Goal: Task Accomplishment & Management: Manage account settings

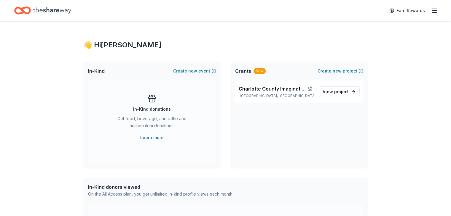
click at [31, 10] on icon "Home" at bounding box center [22, 11] width 17 height 14
click at [431, 10] on icon "button" at bounding box center [434, 10] width 7 height 7
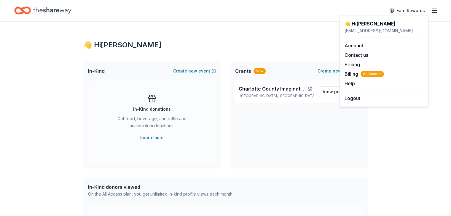
click at [276, 77] on div "Grants New Create new project" at bounding box center [298, 71] width 137 height 19
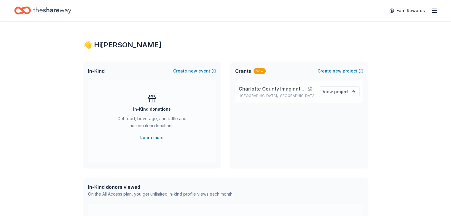
click at [272, 87] on span "Charlotte County Imagination Library Program" at bounding box center [273, 88] width 68 height 7
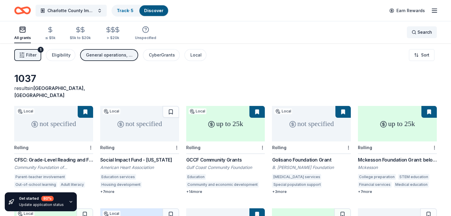
click at [417, 32] on span "Search" at bounding box center [424, 32] width 15 height 7
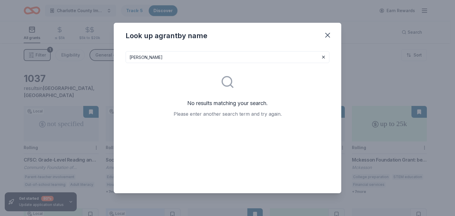
drag, startPoint x: 166, startPoint y: 55, endPoint x: 96, endPoint y: 55, distance: 69.6
click at [96, 55] on div "Look up a grant by name edward t bedford No results matching your search. Pleas…" at bounding box center [227, 108] width 455 height 216
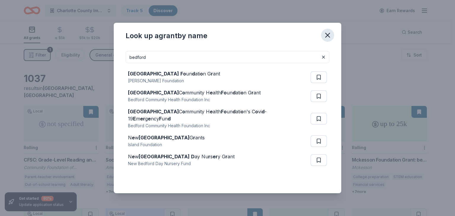
type input "bedford"
click at [329, 36] on icon "button" at bounding box center [328, 35] width 4 height 4
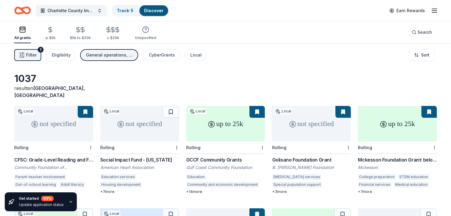
click at [36, 58] on span "Filter" at bounding box center [31, 55] width 10 height 7
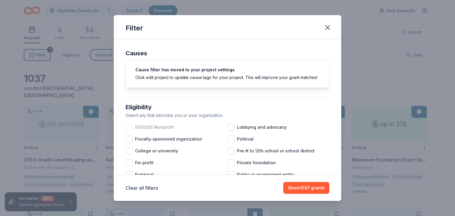
click at [128, 131] on div at bounding box center [129, 127] width 7 height 7
click at [229, 155] on div at bounding box center [231, 151] width 7 height 7
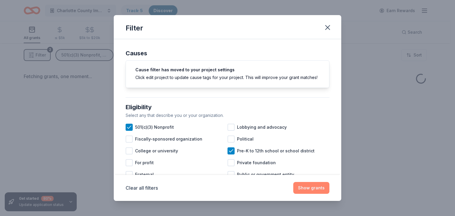
click at [306, 188] on button "Show grants" at bounding box center [311, 188] width 36 height 12
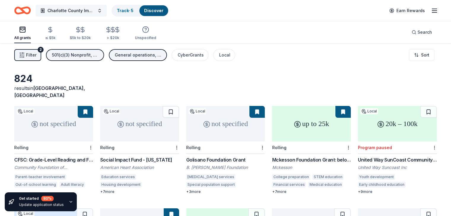
click at [95, 9] on span "Charlotte County Imagination Library Program" at bounding box center [70, 10] width 47 height 7
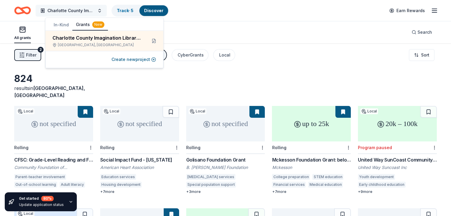
click at [95, 9] on span "Charlotte County Imagination Library Program" at bounding box center [70, 10] width 47 height 7
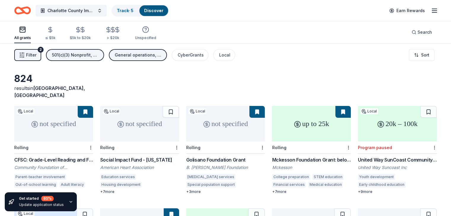
click at [431, 11] on icon "button" at bounding box center [434, 10] width 7 height 7
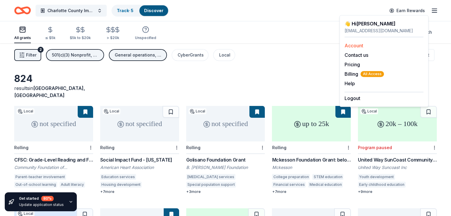
click at [371, 48] on div "Account" at bounding box center [383, 45] width 79 height 7
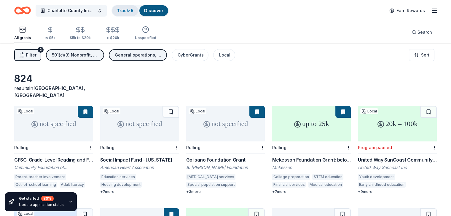
click at [133, 9] on link "Track · 5" at bounding box center [125, 10] width 17 height 5
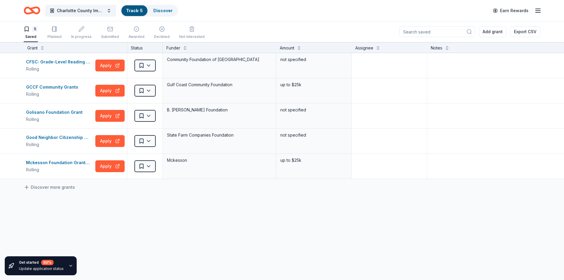
click at [441, 33] on input at bounding box center [438, 31] width 76 height 11
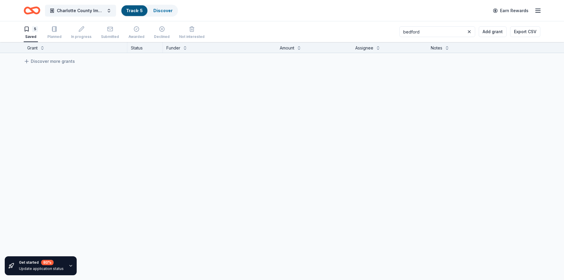
type input "bedford"
click at [43, 63] on link "Discover more grants" at bounding box center [49, 61] width 51 height 7
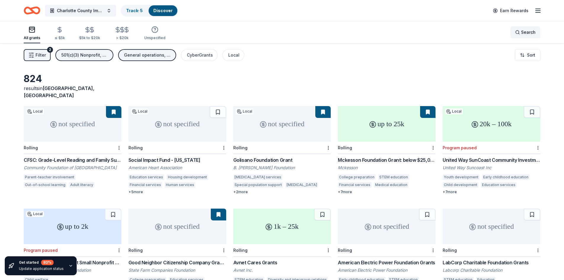
click at [450, 32] on span "Search" at bounding box center [529, 32] width 15 height 7
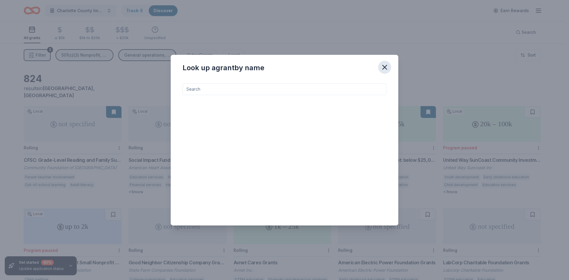
click at [386, 67] on icon "button" at bounding box center [384, 67] width 8 height 8
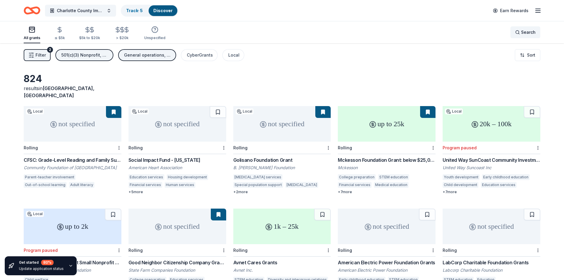
click at [450, 32] on span "Search" at bounding box center [529, 32] width 15 height 7
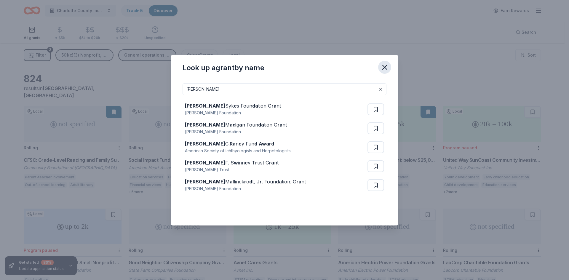
type input "edward"
click at [383, 68] on icon "button" at bounding box center [385, 67] width 4 height 4
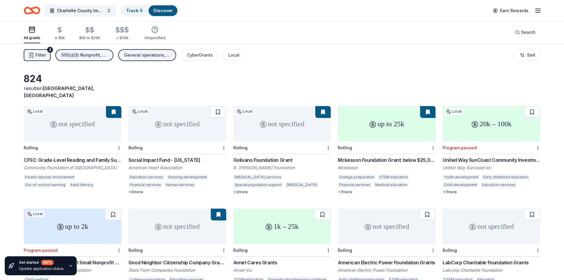
click at [44, 57] on span "Filter" at bounding box center [41, 55] width 10 height 7
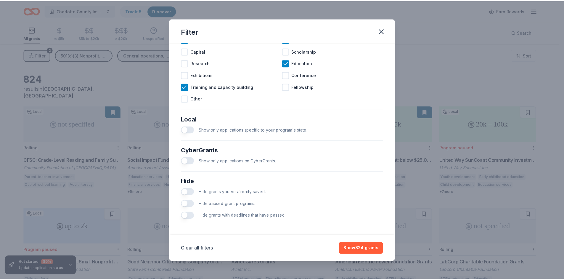
scroll to position [276, 0]
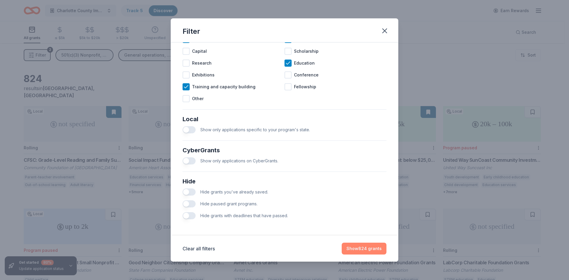
click at [364, 216] on button "Show 824 grants" at bounding box center [364, 249] width 45 height 12
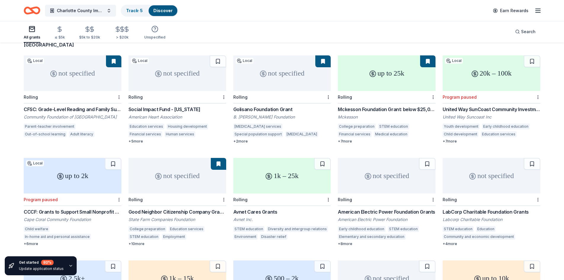
scroll to position [0, 0]
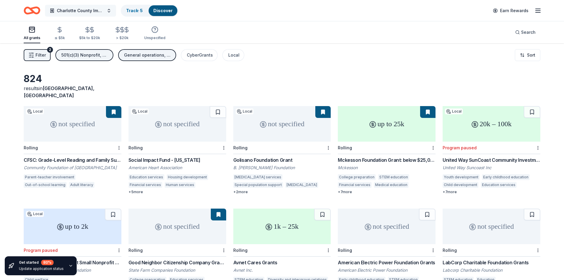
click at [98, 10] on span "Charlotte County Imagination Library Program" at bounding box center [80, 10] width 47 height 7
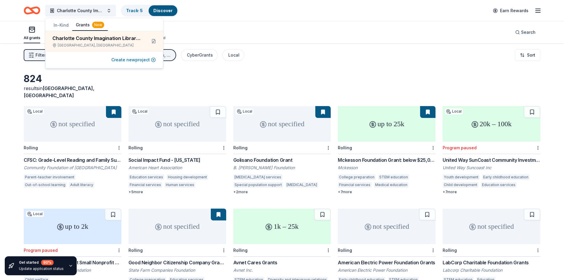
click at [127, 60] on button "Create new project" at bounding box center [133, 59] width 44 height 7
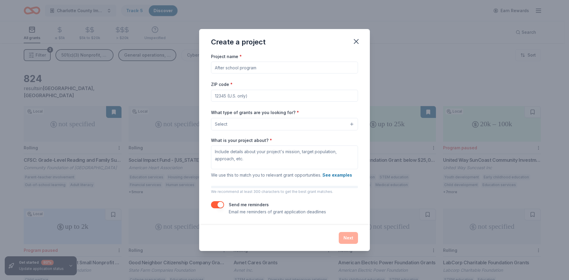
click at [258, 69] on input "Project name *" at bounding box center [284, 68] width 147 height 12
drag, startPoint x: 269, startPoint y: 69, endPoint x: 210, endPoint y: 68, distance: 58.4
click at [210, 68] on div "Project name * ZIP code * What type of grants are you looking for? * Select Wha…" at bounding box center [284, 139] width 171 height 172
drag, startPoint x: 284, startPoint y: 69, endPoint x: 91, endPoint y: 68, distance: 193.2
click at [91, 68] on div "Create a project Project name * ZIP code * What type of grants are you looking …" at bounding box center [284, 140] width 569 height 280
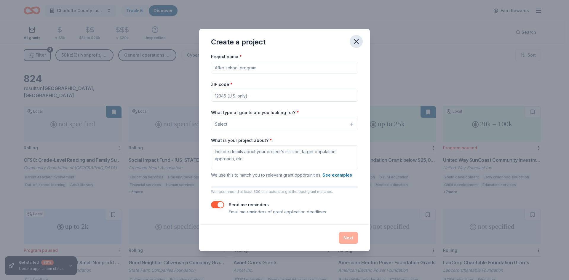
click at [354, 40] on icon "button" at bounding box center [356, 41] width 8 height 8
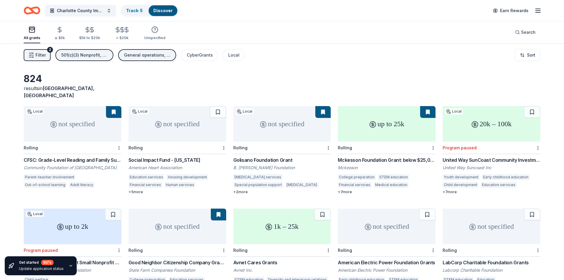
click at [32, 14] on icon "Home" at bounding box center [32, 11] width 17 height 14
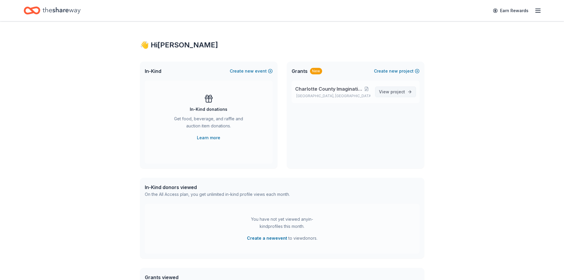
click at [409, 92] on link "View project" at bounding box center [395, 92] width 41 height 11
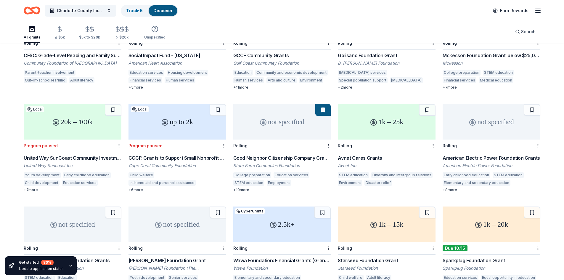
scroll to position [82, 0]
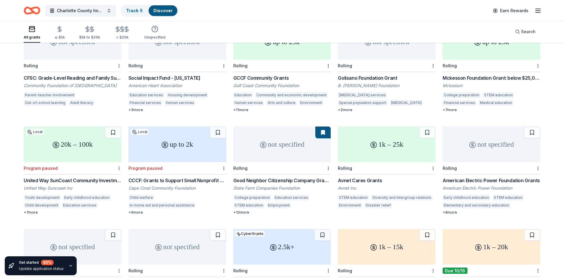
click at [162, 12] on link "Discover" at bounding box center [162, 10] width 19 height 5
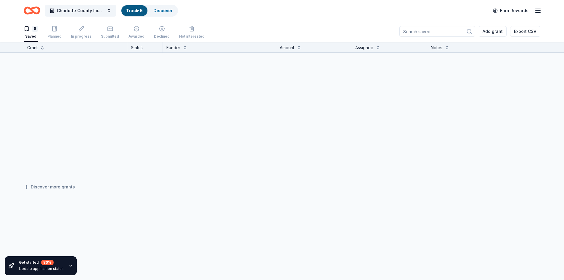
scroll to position [0, 0]
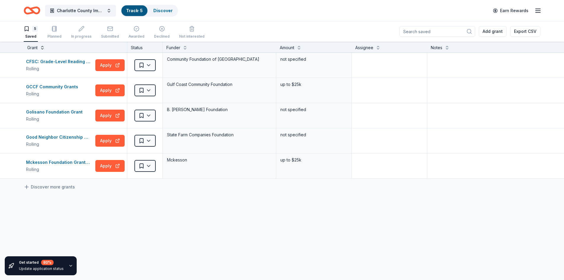
click at [43, 49] on button at bounding box center [42, 47] width 5 height 6
click at [43, 47] on button at bounding box center [42, 47] width 5 height 6
click at [51, 161] on div "Mckesson Foundation Grant: below $25,000" at bounding box center [59, 162] width 67 height 7
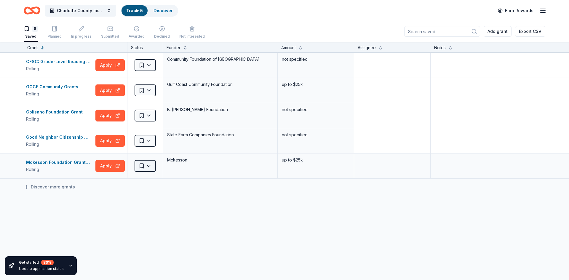
click at [151, 167] on html "Charlotte County Imagination Library Program Track · 5 Discover Earn Rewards 5 …" at bounding box center [284, 140] width 569 height 280
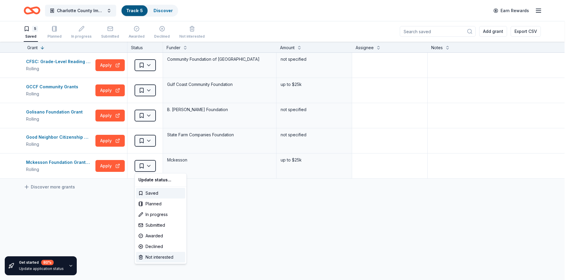
click at [150, 216] on div "Not interested" at bounding box center [160, 257] width 49 height 11
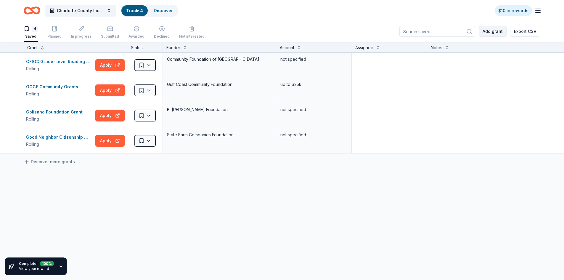
click at [450, 33] on button "Add grant" at bounding box center [493, 31] width 28 height 11
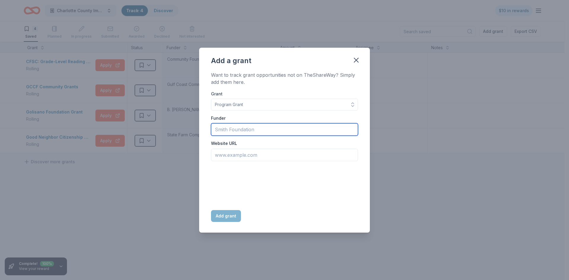
click at [321, 132] on input "Funder" at bounding box center [284, 129] width 147 height 12
click at [353, 63] on icon "button" at bounding box center [356, 60] width 8 height 8
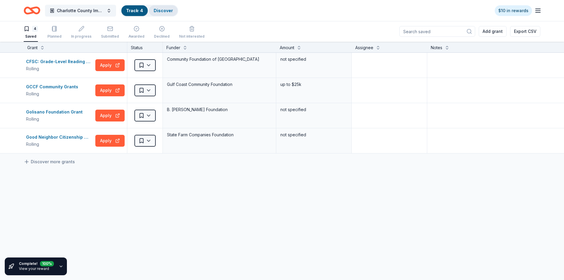
click at [168, 12] on link "Discover" at bounding box center [163, 10] width 19 height 5
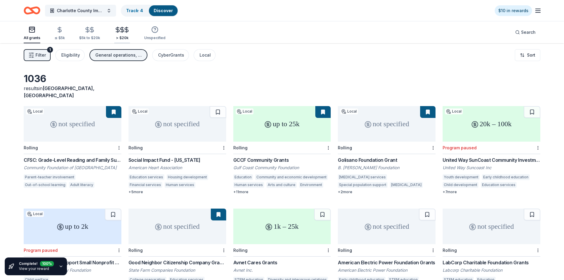
click at [124, 36] on div "> $20k" at bounding box center [122, 38] width 16 height 5
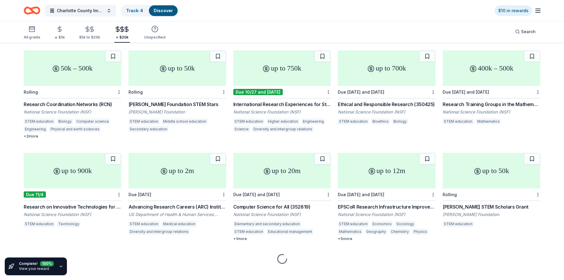
scroll to position [877, 0]
